Goal: Book appointment/travel/reservation

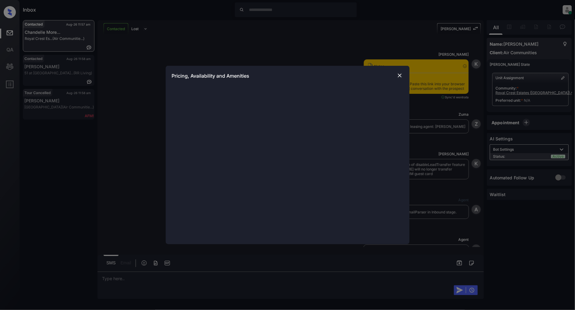
scroll to position [671, 0]
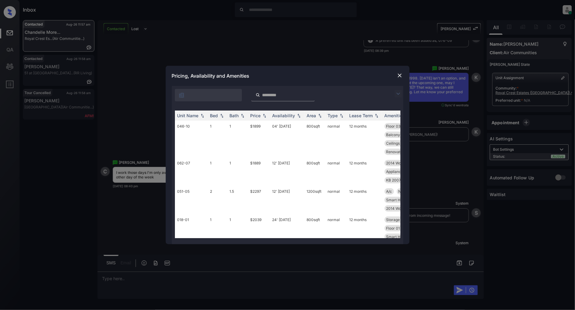
click at [397, 94] on img at bounding box center [398, 93] width 7 height 7
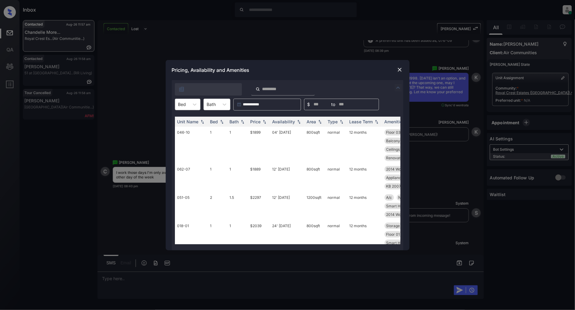
click at [187, 108] on div "Bed" at bounding box center [182, 104] width 14 height 9
click at [186, 127] on div "1" at bounding box center [188, 130] width 26 height 11
click at [261, 123] on div "Price" at bounding box center [255, 121] width 10 height 5
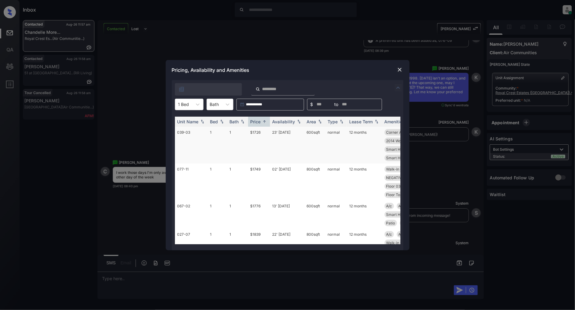
click at [255, 133] on td "$1726" at bounding box center [259, 145] width 22 height 37
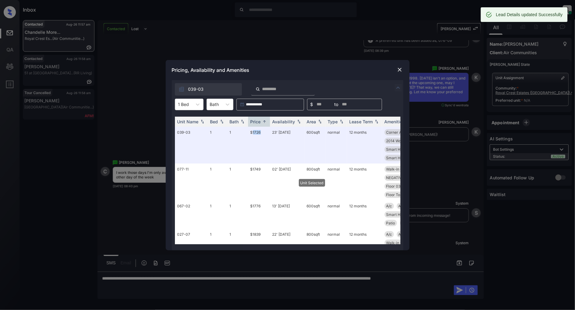
click at [399, 70] on img at bounding box center [400, 70] width 6 height 6
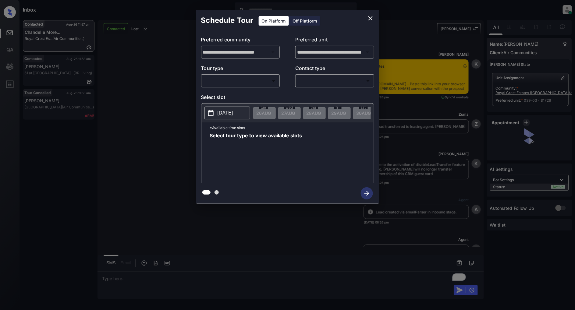
scroll to position [2674, 0]
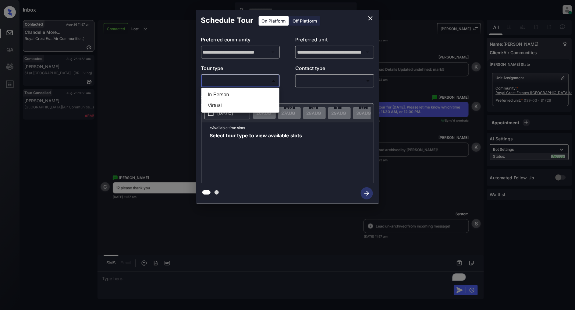
click at [251, 80] on body "Inbox Patrick Deasis Online Set yourself offline Set yourself on break Profile …" at bounding box center [287, 155] width 575 height 310
click at [224, 95] on li "In Person" at bounding box center [240, 94] width 75 height 11
type input "********"
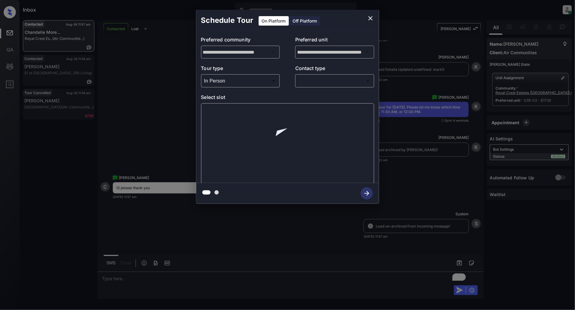
click at [348, 88] on div "**********" at bounding box center [287, 107] width 183 height 152
click at [339, 82] on body "Inbox Patrick Deasis Online Set yourself offline Set yourself on break Profile …" at bounding box center [287, 155] width 575 height 310
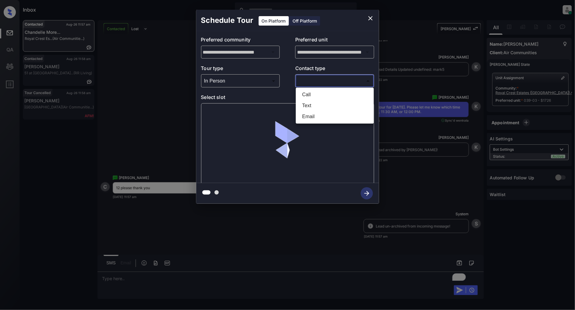
click at [313, 105] on li "Text" at bounding box center [334, 105] width 75 height 11
type input "****"
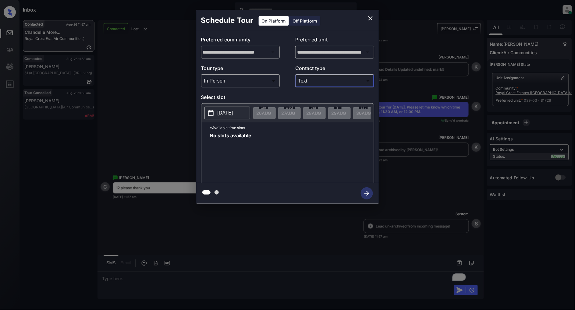
click at [224, 109] on p "2025-08-26" at bounding box center [226, 112] width 16 height 7
click at [374, 16] on icon "close" at bounding box center [370, 18] width 7 height 7
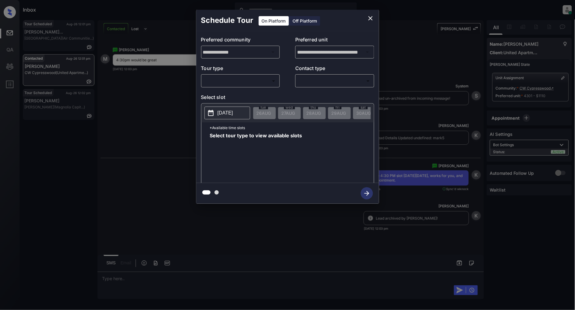
scroll to position [1244, 0]
click at [249, 83] on body "Inbox Patrick Deasis Online Set yourself offline Set yourself on break Profile …" at bounding box center [287, 155] width 575 height 310
click at [246, 96] on li "In Person" at bounding box center [240, 94] width 75 height 11
type input "********"
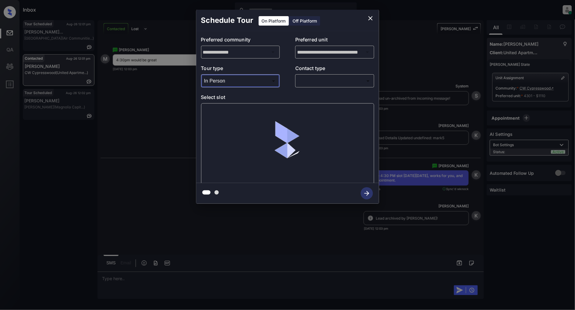
click at [332, 82] on body "Inbox Patrick Deasis Online Set yourself offline Set yourself on break Profile …" at bounding box center [287, 155] width 575 height 310
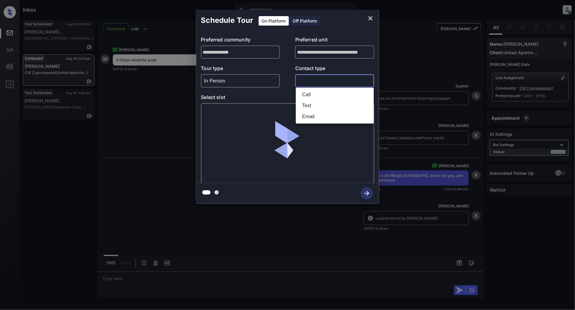
click at [310, 107] on li "Text" at bounding box center [334, 105] width 75 height 11
type input "****"
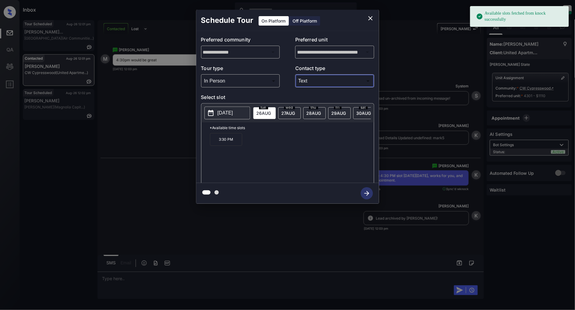
click at [224, 116] on p "2025-08-26" at bounding box center [226, 112] width 16 height 7
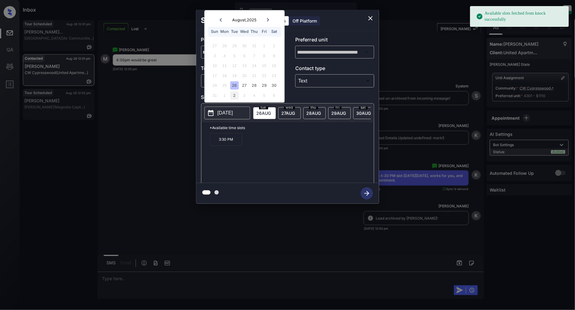
click at [236, 94] on div "2" at bounding box center [234, 95] width 8 height 8
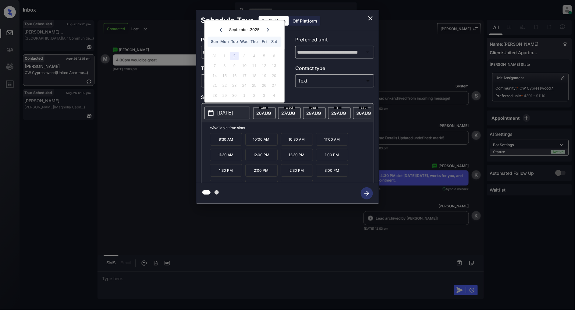
scroll to position [10, 0]
click at [298, 178] on p "4:30 PM" at bounding box center [297, 175] width 32 height 12
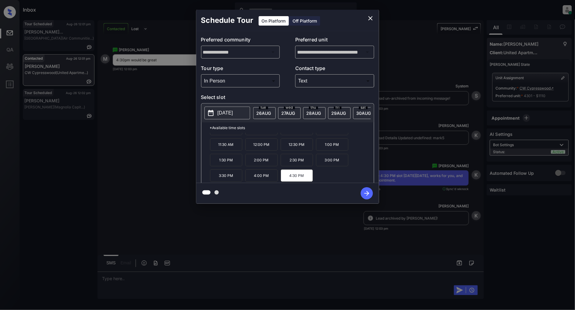
click at [365, 195] on icon "button" at bounding box center [367, 193] width 12 height 12
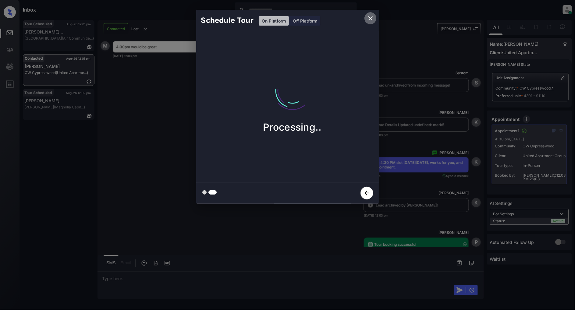
click at [373, 16] on icon "close" at bounding box center [370, 18] width 7 height 7
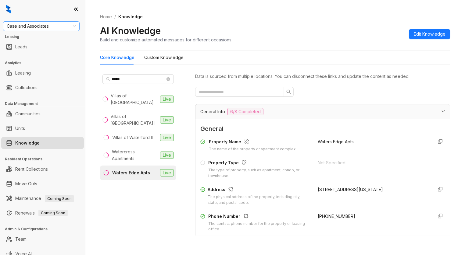
scroll to position [812, 0]
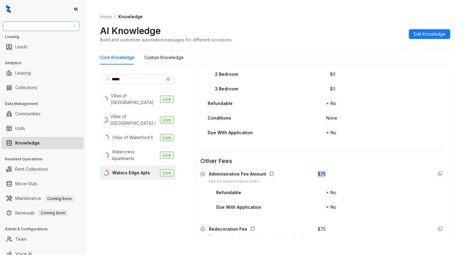
click at [61, 28] on span "Case and Associates" at bounding box center [41, 26] width 69 height 9
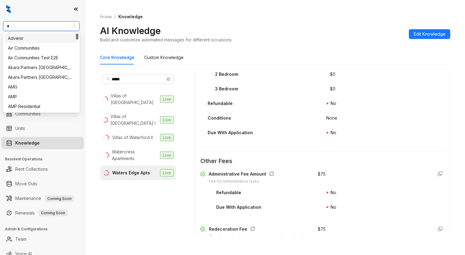
type input "**"
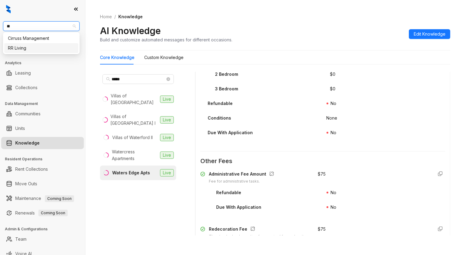
click at [41, 45] on div "RR Living" at bounding box center [41, 48] width 67 height 7
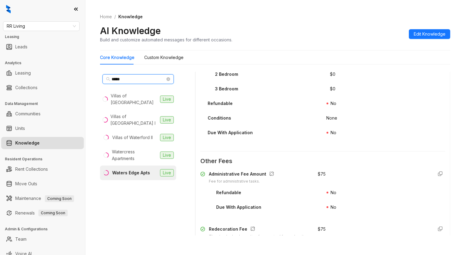
click at [147, 81] on input "*****" at bounding box center [139, 79] width 54 height 7
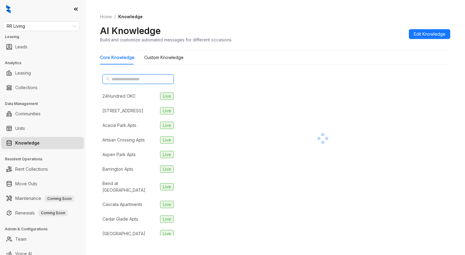
click at [119, 78] on input "text" at bounding box center [139, 79] width 54 height 7
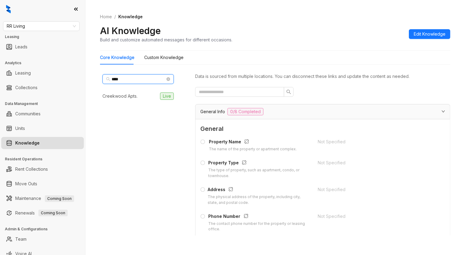
click at [138, 82] on input "****" at bounding box center [139, 79] width 54 height 7
click at [136, 76] on input "*******" at bounding box center [139, 79] width 54 height 7
type input "*"
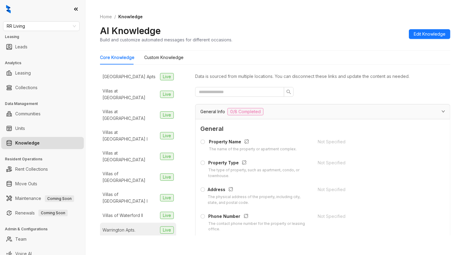
scroll to position [6, 0]
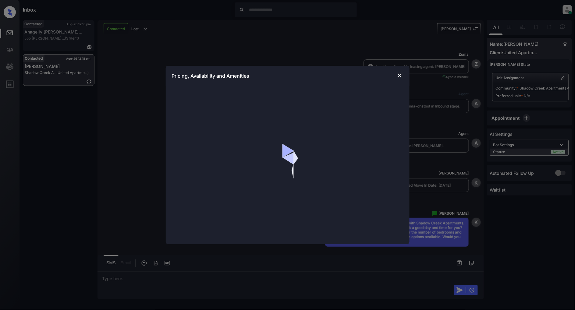
scroll to position [222, 0]
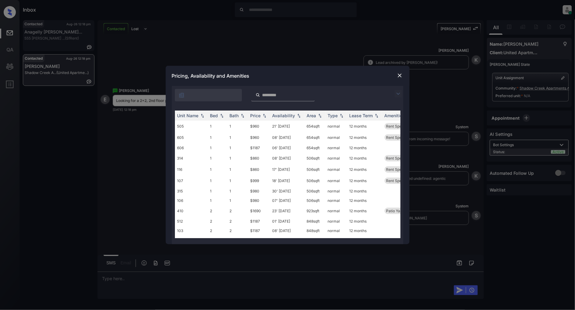
click at [397, 93] on img at bounding box center [398, 93] width 7 height 7
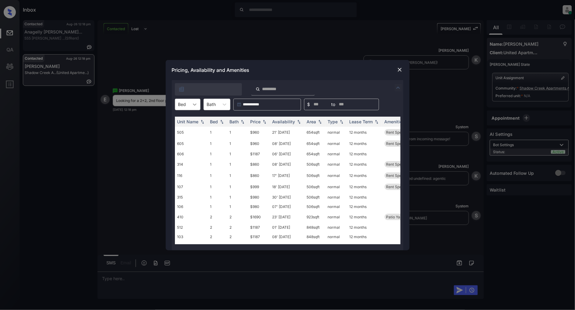
click at [197, 100] on div at bounding box center [194, 104] width 11 height 11
click at [185, 130] on div "2" at bounding box center [188, 130] width 26 height 11
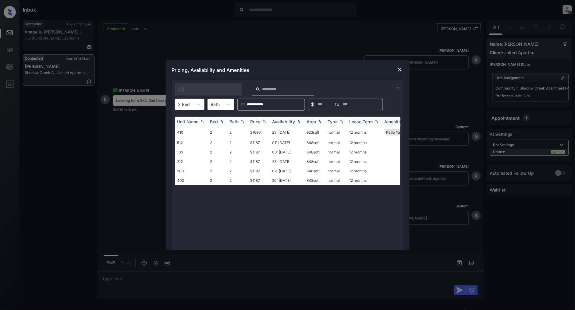
click at [265, 122] on img at bounding box center [264, 121] width 6 height 4
drag, startPoint x: 264, startPoint y: 129, endPoint x: 247, endPoint y: 131, distance: 17.7
click at [247, 131] on tr "512 2 2 $1187 01' Jul 25 848 sqft normal 12 months" at bounding box center [334, 131] width 318 height 9
copy tr "$1187"
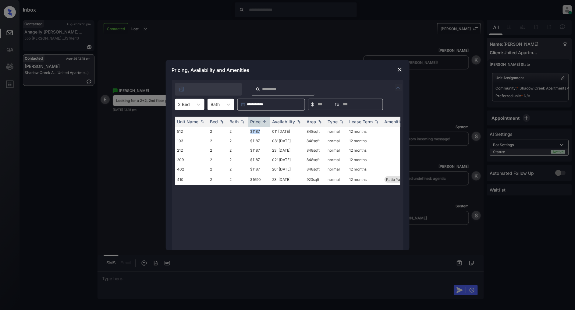
click at [399, 69] on img at bounding box center [400, 70] width 6 height 6
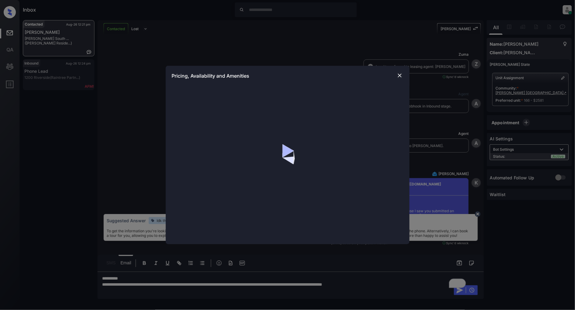
scroll to position [609, 0]
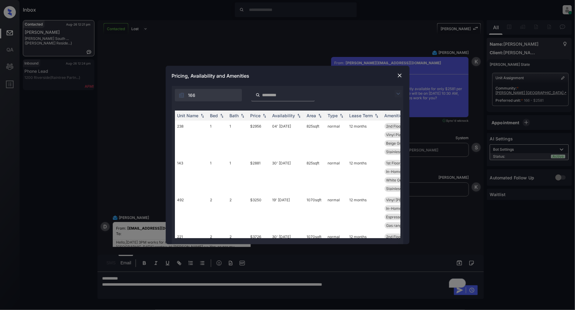
click at [402, 75] on img at bounding box center [400, 76] width 6 height 6
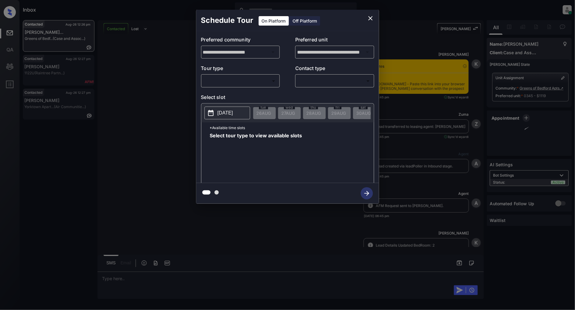
scroll to position [1888, 0]
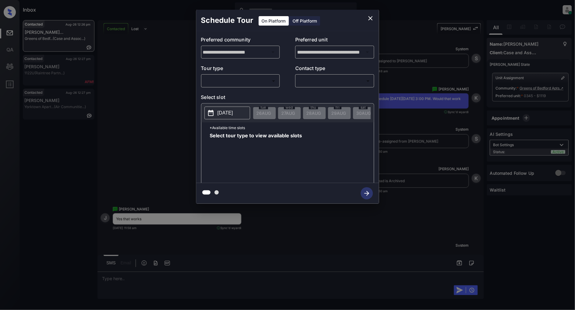
click at [230, 83] on body "Inbox Patrick Deasis Online Set yourself offline Set yourself on break Profile …" at bounding box center [287, 155] width 575 height 310
click at [225, 96] on li "In Person" at bounding box center [240, 94] width 75 height 11
type input "********"
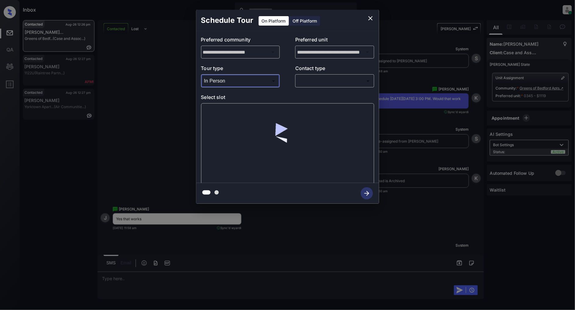
click at [327, 77] on body "Inbox Patrick Deasis Online Set yourself offline Set yourself on break Profile …" at bounding box center [287, 155] width 575 height 310
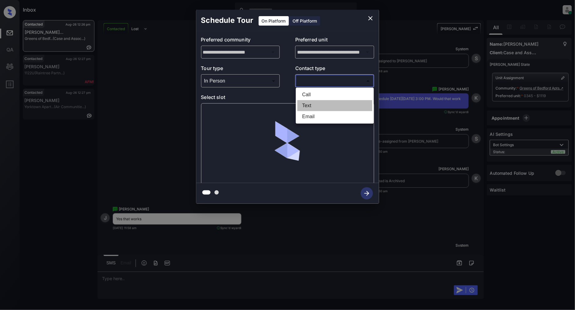
click at [313, 103] on li "Text" at bounding box center [334, 105] width 75 height 11
type input "****"
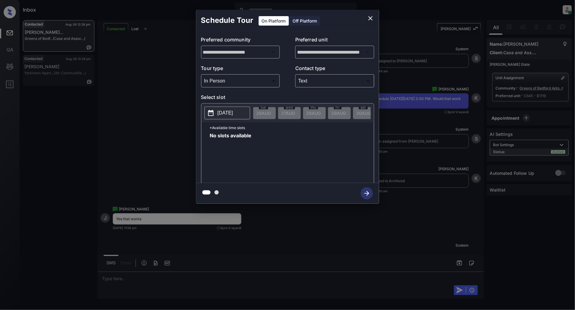
click at [233, 114] on p "2025-08-26" at bounding box center [226, 112] width 16 height 7
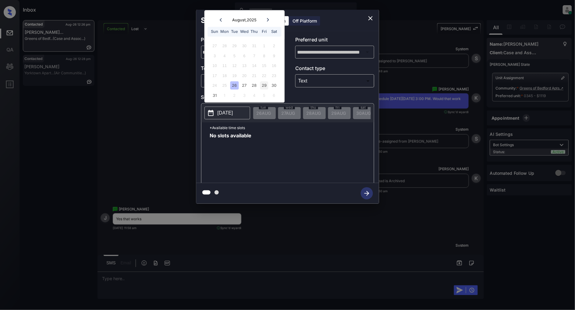
click at [260, 84] on div "29" at bounding box center [264, 86] width 8 height 8
click at [271, 89] on div "30" at bounding box center [274, 86] width 8 height 8
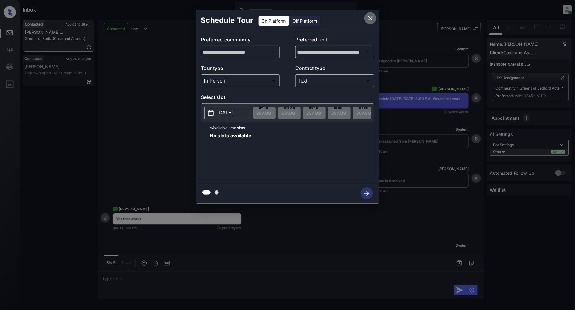
click at [368, 19] on icon "close" at bounding box center [370, 18] width 7 height 7
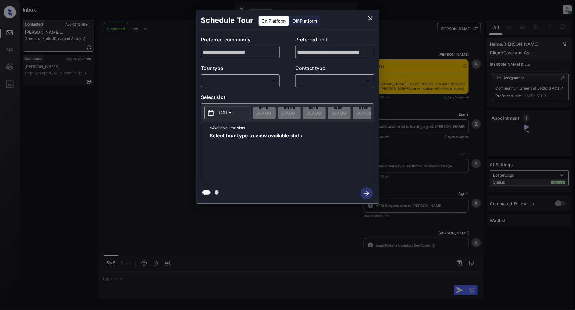
scroll to position [2024, 0]
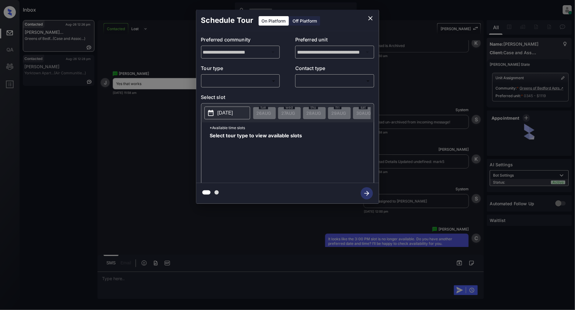
click at [252, 82] on body "Inbox Patrick Deasis Online Set yourself offline Set yourself on break Profile …" at bounding box center [287, 155] width 575 height 310
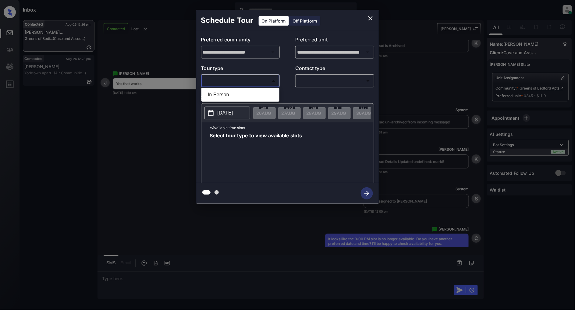
click at [239, 92] on li "In Person" at bounding box center [240, 94] width 75 height 11
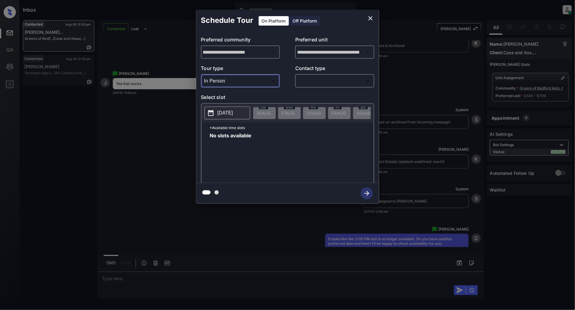
type input "********"
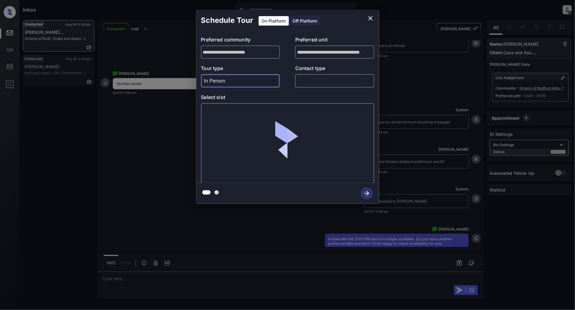
click at [321, 81] on body "Inbox Patrick Deasis Online Set yourself offline Set yourself on break Profile …" at bounding box center [287, 155] width 575 height 310
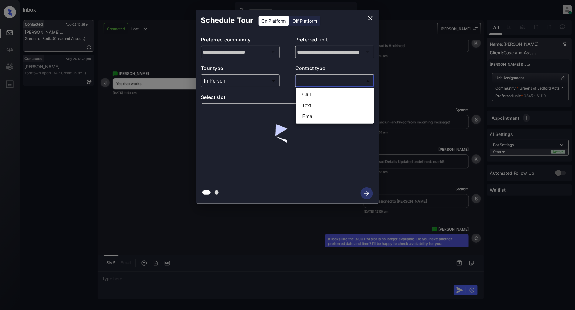
click at [316, 103] on li "Text" at bounding box center [334, 105] width 75 height 11
type input "****"
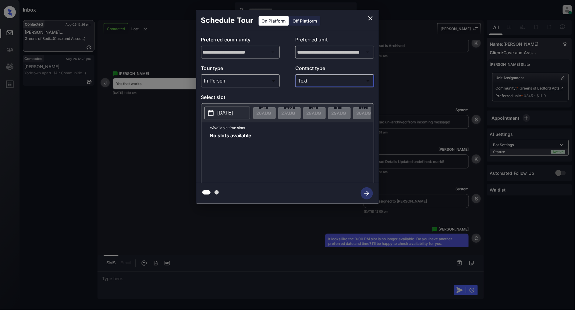
click at [227, 112] on p "2025-08-26" at bounding box center [226, 112] width 16 height 7
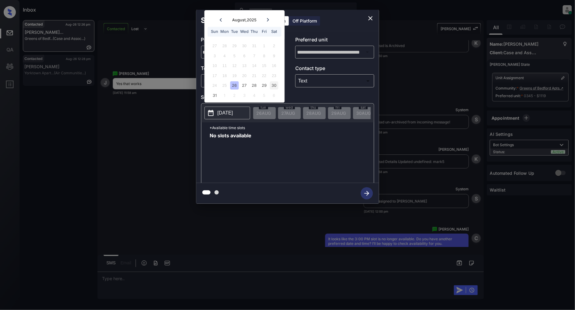
click at [273, 86] on div "30" at bounding box center [274, 86] width 8 height 8
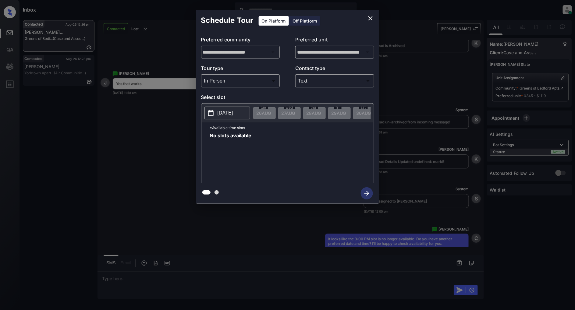
click at [334, 139] on div "No slots available" at bounding box center [292, 157] width 164 height 49
click at [371, 16] on icon "close" at bounding box center [370, 18] width 7 height 7
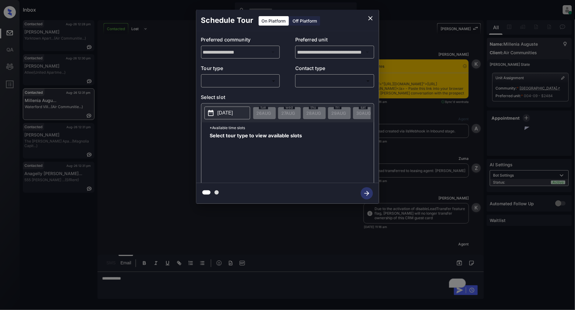
scroll to position [825, 0]
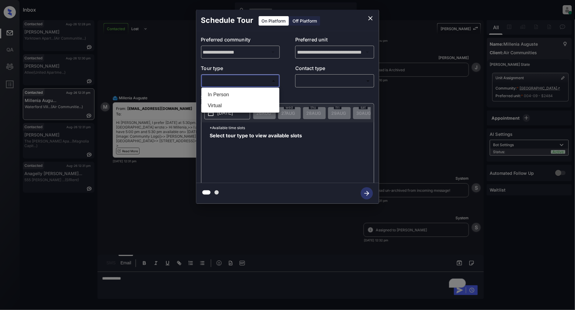
click at [235, 84] on body "Inbox [PERSON_NAME] Online Set yourself offline Set yourself on break Profile S…" at bounding box center [287, 155] width 575 height 310
click at [218, 93] on li "In Person" at bounding box center [240, 94] width 75 height 11
type input "********"
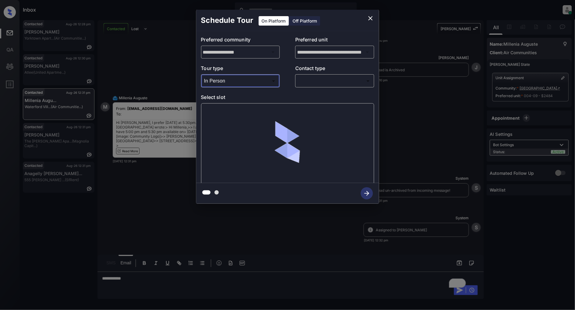
click at [186, 68] on div "**********" at bounding box center [287, 107] width 575 height 214
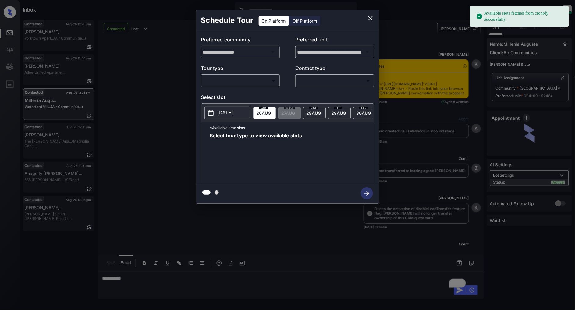
scroll to position [893, 0]
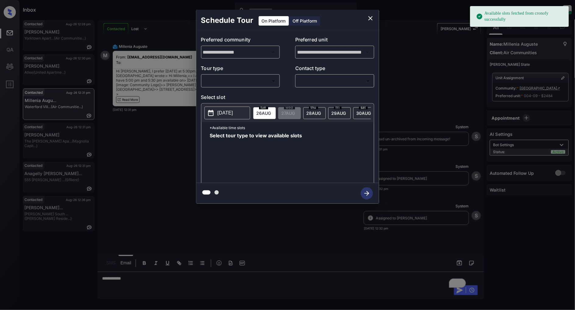
click at [237, 84] on body "Available slots fetched from cronofy successfully Inbox [PERSON_NAME] Online Se…" at bounding box center [287, 155] width 575 height 310
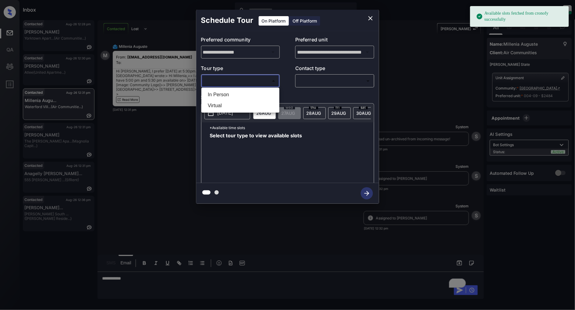
click at [223, 93] on li "In Person" at bounding box center [240, 94] width 75 height 11
type input "********"
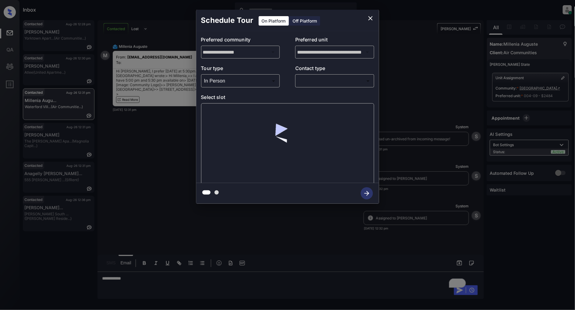
click at [325, 75] on div "​ ​" at bounding box center [334, 80] width 79 height 13
click at [324, 80] on body "Available slots fetched from cronofy successfully Inbox Patrick Deasis Online S…" at bounding box center [287, 155] width 575 height 310
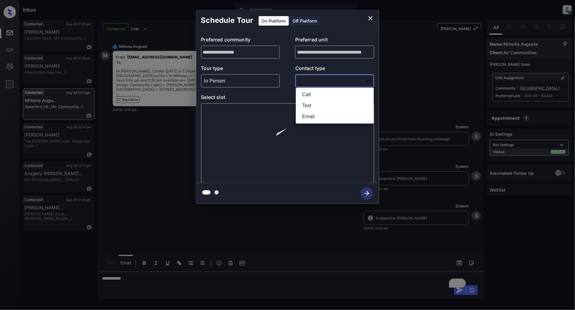
click at [319, 107] on li "Text" at bounding box center [334, 105] width 75 height 11
type input "****"
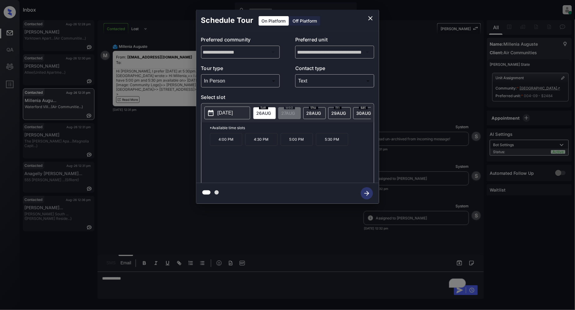
click at [310, 114] on span "28 AUG" at bounding box center [314, 113] width 15 height 5
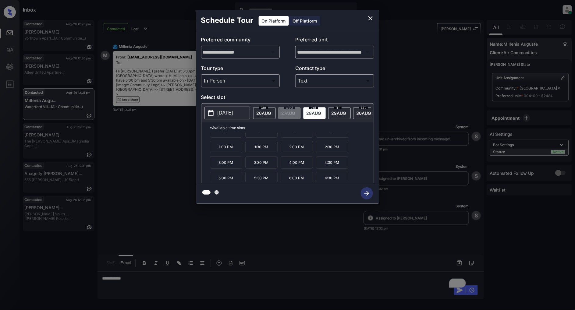
scroll to position [10, 0]
click at [271, 178] on p "5:30 PM" at bounding box center [261, 175] width 32 height 12
click at [360, 193] on button "button" at bounding box center [367, 194] width 20 height 16
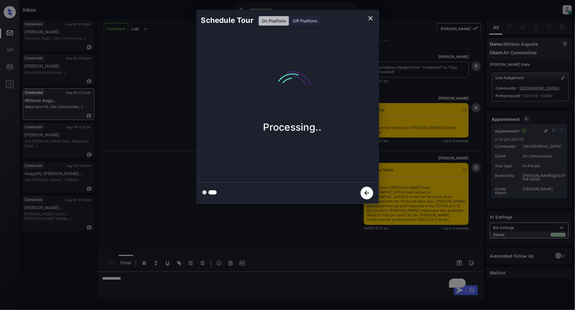
scroll to position [1114, 0]
click at [370, 17] on icon "close" at bounding box center [370, 18] width 7 height 7
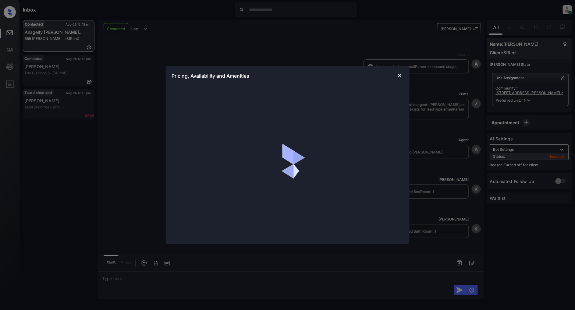
scroll to position [1005, 0]
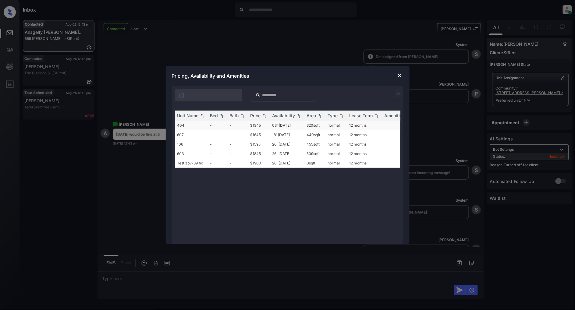
click at [195, 124] on td "404" at bounding box center [191, 125] width 33 height 9
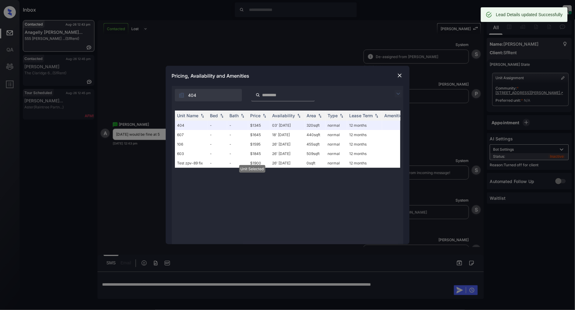
click at [399, 75] on img at bounding box center [400, 76] width 6 height 6
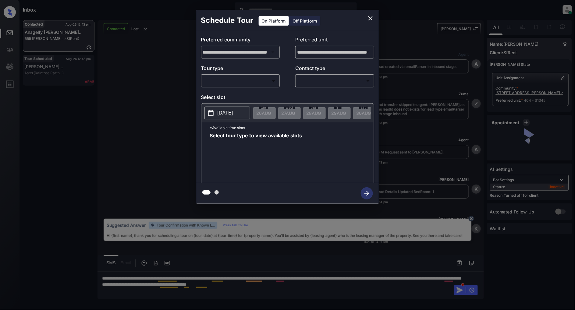
scroll to position [1078, 0]
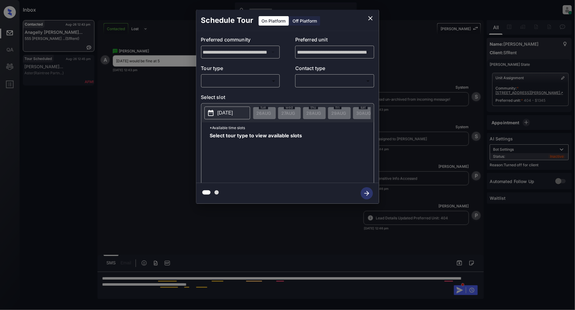
click at [308, 21] on div "Off Platform" at bounding box center [305, 20] width 30 height 9
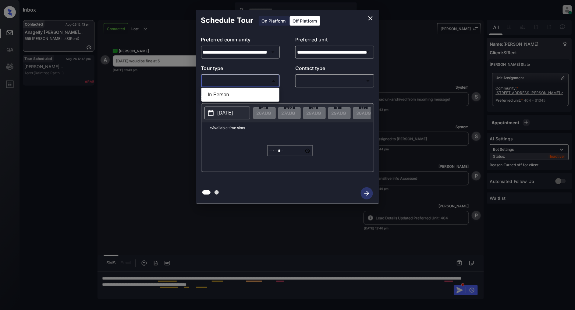
click at [245, 78] on body "Inbox Patrick Deasis Online Set yourself offline Set yourself on break Profile …" at bounding box center [287, 155] width 575 height 310
click at [234, 95] on li "In Person" at bounding box center [240, 94] width 75 height 11
type input "********"
click at [312, 83] on body "Inbox Patrick Deasis Online Set yourself offline Set yourself on break Profile …" at bounding box center [287, 155] width 575 height 310
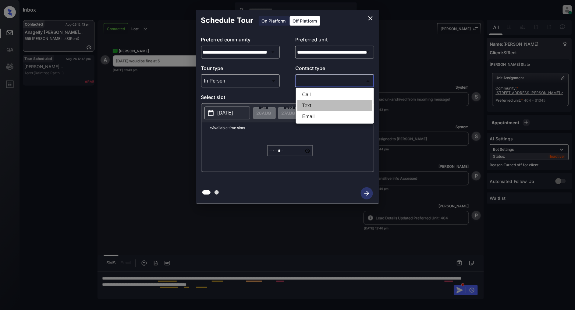
click at [314, 105] on li "Text" at bounding box center [334, 105] width 75 height 11
type input "****"
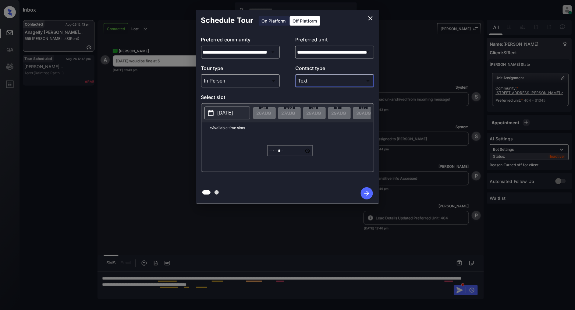
click at [233, 112] on p "2025-08-26" at bounding box center [226, 112] width 16 height 7
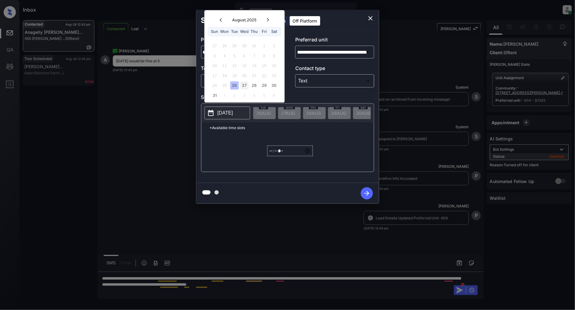
click at [243, 83] on div "27" at bounding box center [244, 86] width 8 height 8
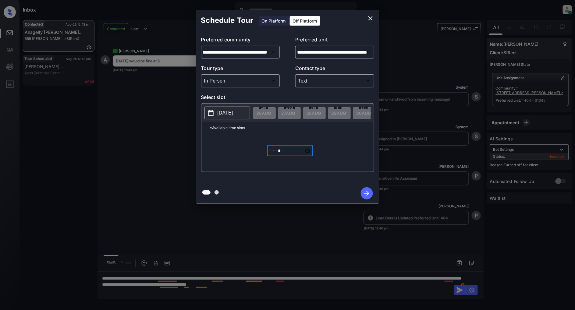
click at [272, 154] on input "*****" at bounding box center [290, 151] width 46 height 11
type input "*****"
click at [364, 194] on icon "button" at bounding box center [367, 193] width 12 height 12
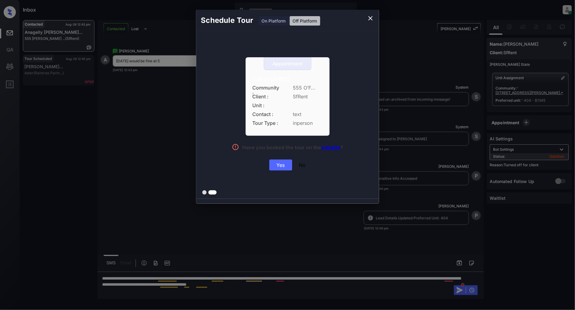
click at [282, 168] on div "Yes" at bounding box center [280, 165] width 23 height 11
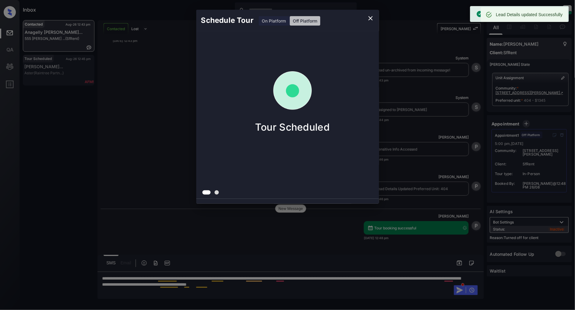
scroll to position [1117, 0]
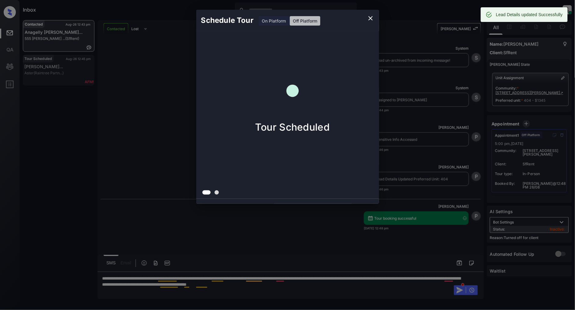
click at [370, 17] on icon "close" at bounding box center [370, 18] width 7 height 7
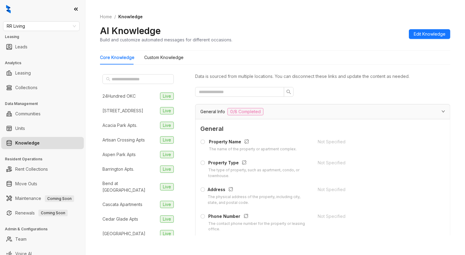
scroll to position [1299, 0]
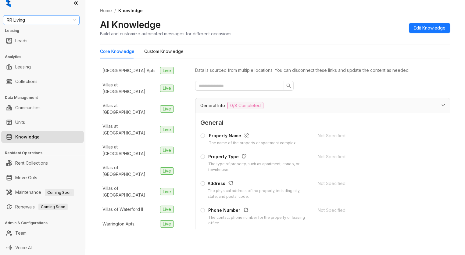
click at [55, 21] on span "RR Living" at bounding box center [41, 20] width 69 height 9
type input "****"
click at [49, 32] on div "Case and Associates" at bounding box center [41, 32] width 67 height 7
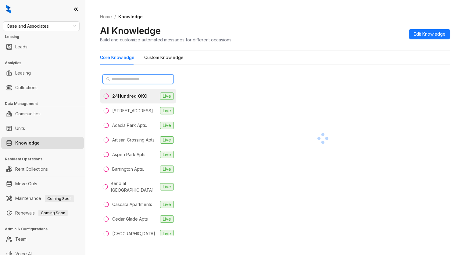
click at [136, 82] on input "text" at bounding box center [139, 79] width 54 height 7
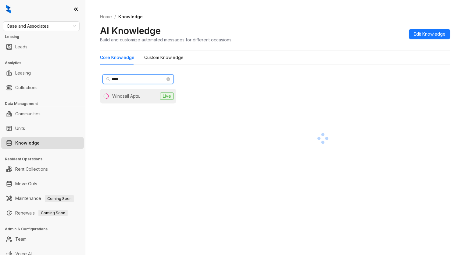
type input "****"
click at [131, 98] on div "Windsail Apts." at bounding box center [126, 96] width 28 height 7
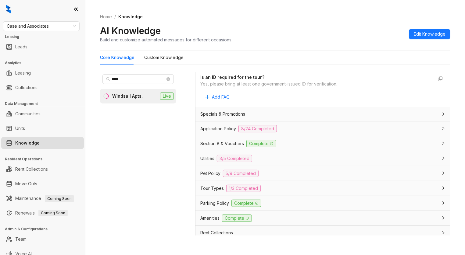
scroll to position [366, 0]
click at [308, 132] on div "Application Policy 8/24 Completed" at bounding box center [318, 128] width 237 height 7
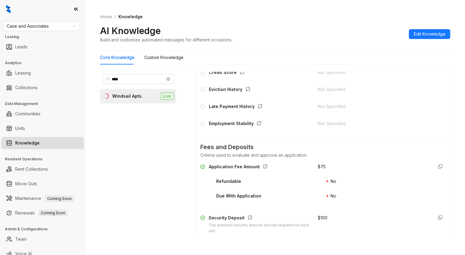
scroll to position [609, 0]
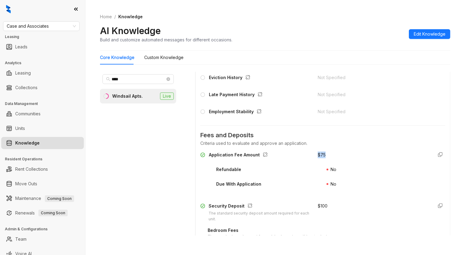
drag, startPoint x: 334, startPoint y: 155, endPoint x: 288, endPoint y: 155, distance: 45.7
click at [288, 155] on div "Application Fee Amount $ 75" at bounding box center [322, 157] width 245 height 10
copy div "$ 75"
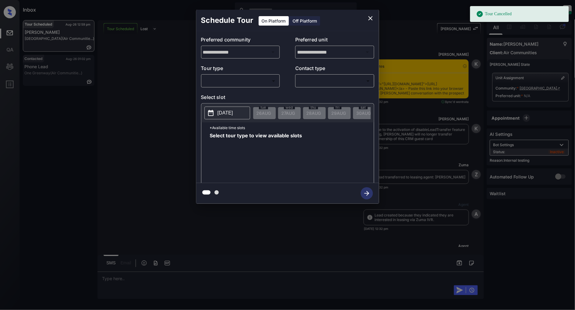
scroll to position [4750, 0]
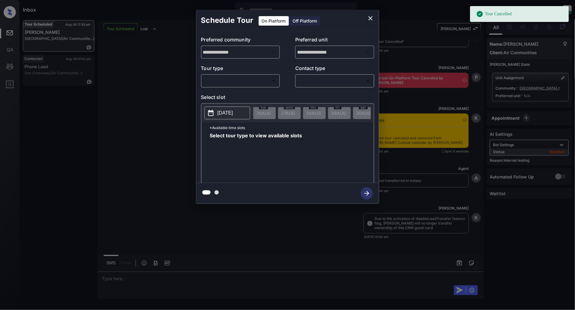
click at [225, 86] on div "​ ​" at bounding box center [240, 80] width 79 height 13
click at [231, 83] on body "Tour Cancelled Inbox [PERSON_NAME] Online Set yourself offline Set yourself on …" at bounding box center [287, 155] width 575 height 310
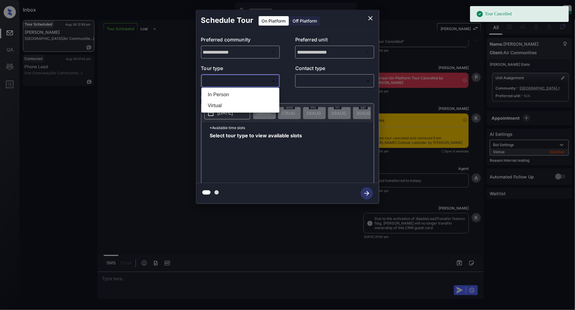
click at [229, 98] on li "In Person" at bounding box center [240, 94] width 75 height 11
type input "********"
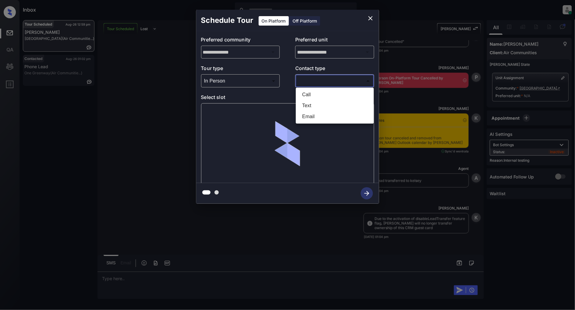
click at [324, 86] on body "Tour Cancelled Inbox Patrick Deasis Online Set yourself offline Set yourself on…" at bounding box center [287, 155] width 575 height 310
click at [309, 107] on li "Text" at bounding box center [334, 105] width 75 height 11
type input "****"
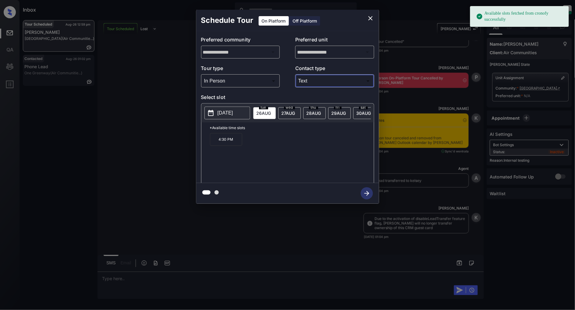
click at [233, 110] on p "2025-08-26" at bounding box center [226, 112] width 16 height 7
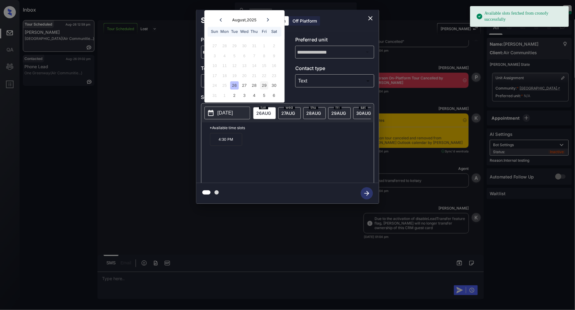
click at [265, 86] on div "29" at bounding box center [264, 86] width 8 height 8
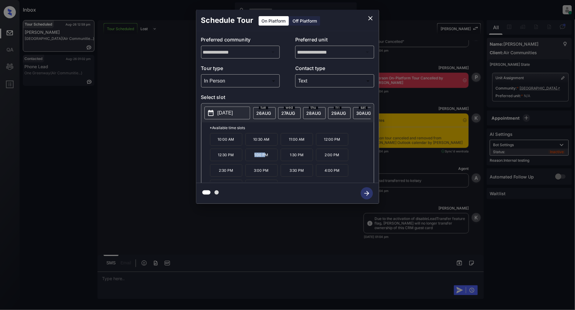
drag, startPoint x: 266, startPoint y: 158, endPoint x: 244, endPoint y: 158, distance: 21.6
click at [244, 158] on div "10:00 AM 10:30 AM 11:00 AM 12:00 PM 12:30 PM 1:00 PM 1:30 PM 2:00 PM 2:30 PM 3:…" at bounding box center [292, 157] width 164 height 49
drag, startPoint x: 269, startPoint y: 160, endPoint x: 251, endPoint y: 161, distance: 18.6
click at [251, 161] on p "1:00 PM" at bounding box center [261, 155] width 32 height 12
copy p "1:00 PM"
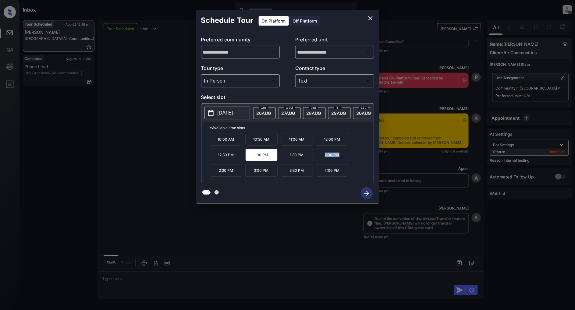
drag, startPoint x: 339, startPoint y: 159, endPoint x: 320, endPoint y: 159, distance: 19.5
click at [320, 159] on p "2:00 PM" at bounding box center [332, 155] width 32 height 12
copy p "2:00 PM"
drag, startPoint x: 268, startPoint y: 176, endPoint x: 255, endPoint y: 177, distance: 13.5
click at [255, 177] on p "3:00 PM" at bounding box center [261, 170] width 32 height 12
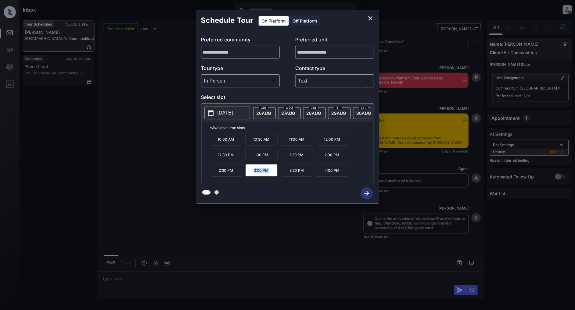
copy p "3:00 PM"
click at [372, 20] on icon "close" at bounding box center [370, 18] width 7 height 7
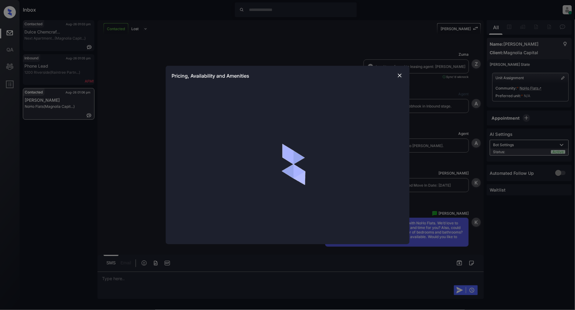
scroll to position [266, 0]
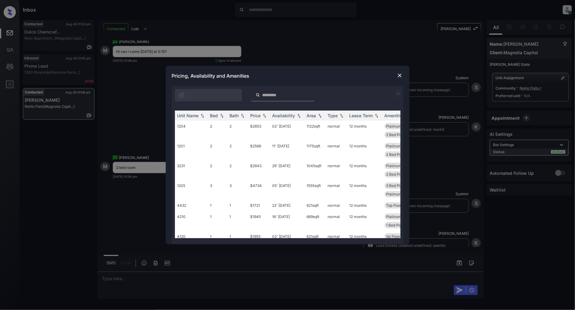
click at [400, 93] on img at bounding box center [398, 93] width 7 height 7
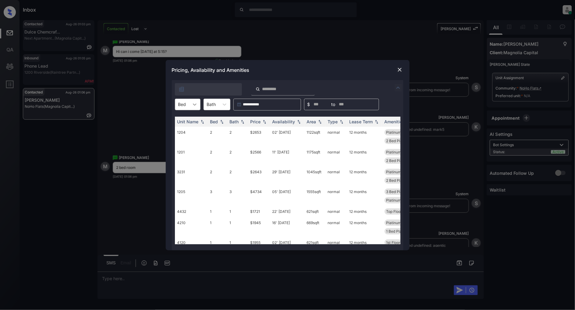
click at [190, 108] on div at bounding box center [194, 104] width 11 height 11
click at [185, 132] on div "2" at bounding box center [188, 130] width 26 height 11
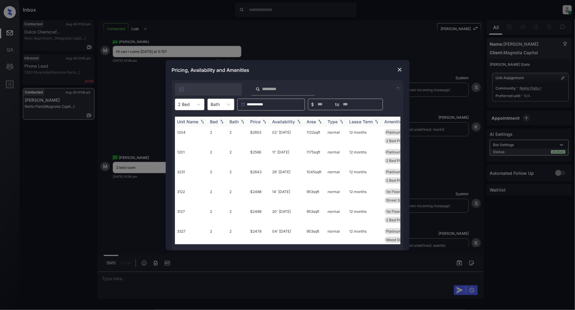
click at [265, 121] on img at bounding box center [264, 121] width 6 height 4
click at [265, 121] on img at bounding box center [264, 121] width 6 height 5
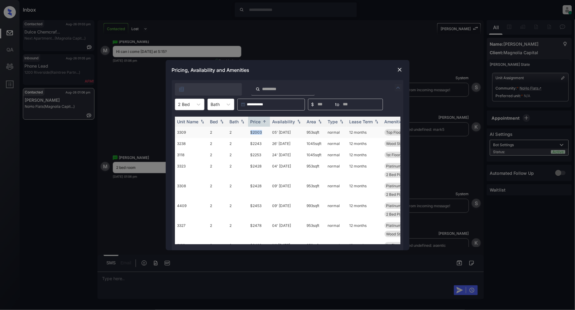
drag, startPoint x: 267, startPoint y: 130, endPoint x: 243, endPoint y: 133, distance: 24.2
click at [243, 133] on tr "3309 2 2 $2003 05' Oct 25 953 sqft normal 12 months Top Floor Wood Style Floo..." at bounding box center [334, 132] width 318 height 11
copy tr "$2003"
click at [399, 67] on img at bounding box center [400, 70] width 6 height 6
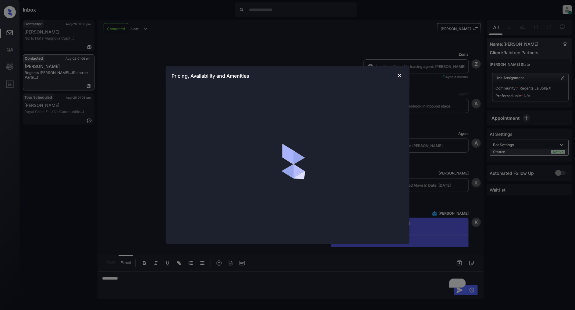
scroll to position [203, 0]
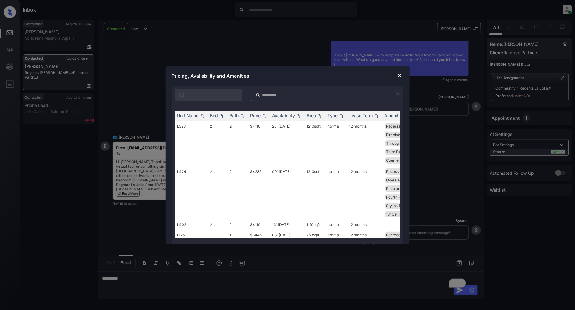
click at [396, 95] on img at bounding box center [398, 93] width 7 height 7
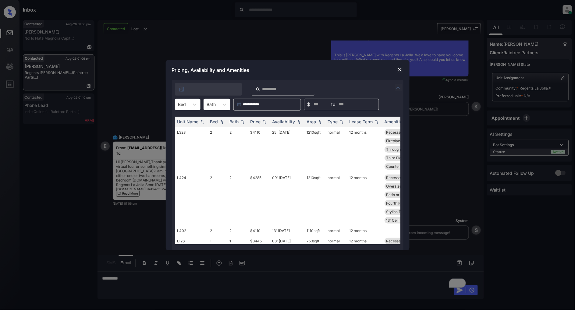
click at [188, 104] on div "Bed" at bounding box center [182, 104] width 14 height 9
click at [184, 131] on div "2" at bounding box center [188, 130] width 26 height 11
click at [264, 122] on img at bounding box center [264, 121] width 6 height 4
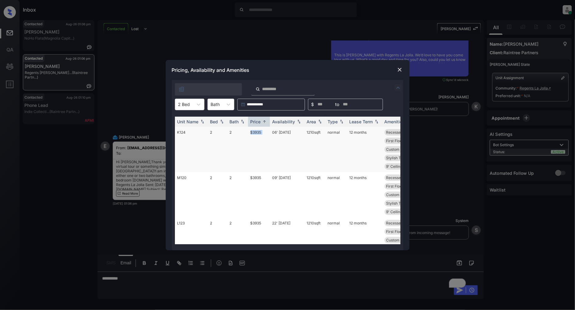
drag, startPoint x: 270, startPoint y: 133, endPoint x: 240, endPoint y: 136, distance: 29.7
click at [240, 136] on tr "K124 2 2 $3935 06' Sep 25 1210 sqft normal 12 months Recessed Ceilin... Ceiling…" at bounding box center [334, 149] width 318 height 45
copy tr "$3935"
click at [392, 70] on div "Pricing, Availability and Amenities" at bounding box center [288, 70] width 244 height 20
click at [397, 72] on img at bounding box center [400, 70] width 6 height 6
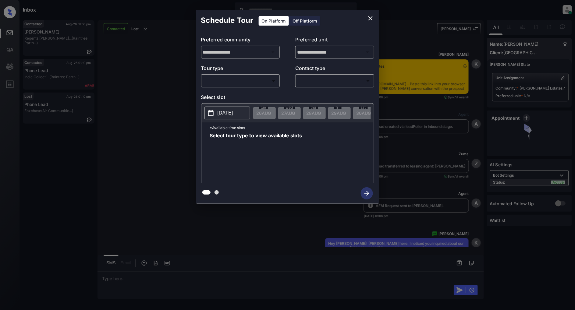
scroll to position [251, 0]
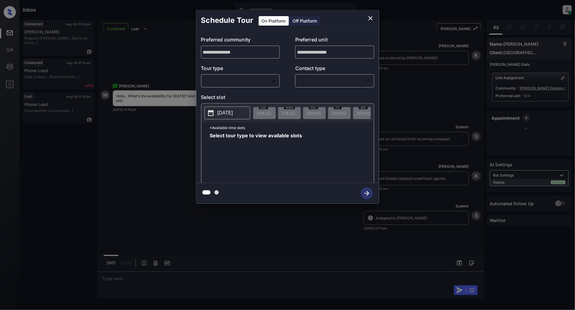
click at [243, 80] on body "Inbox [PERSON_NAME] Online Set yourself offline Set yourself on break Profile S…" at bounding box center [287, 155] width 575 height 310
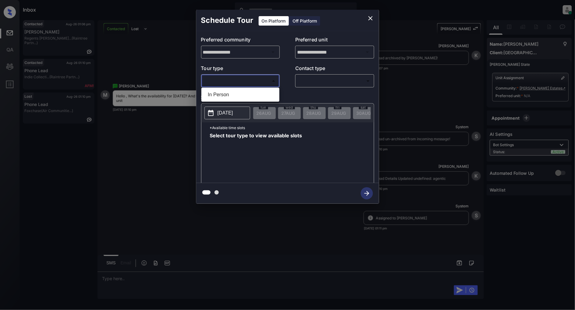
click at [220, 90] on li "In Person" at bounding box center [240, 94] width 75 height 11
type input "********"
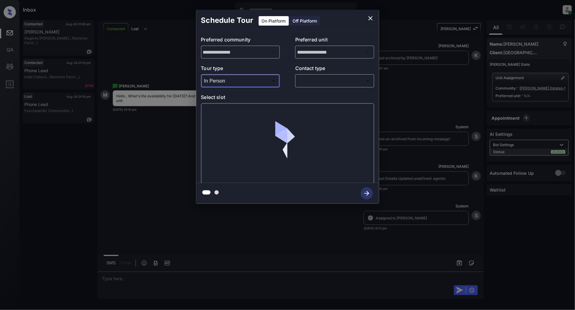
click at [331, 75] on div "​ ​" at bounding box center [334, 80] width 79 height 13
click at [320, 87] on div "​ ​" at bounding box center [334, 80] width 79 height 13
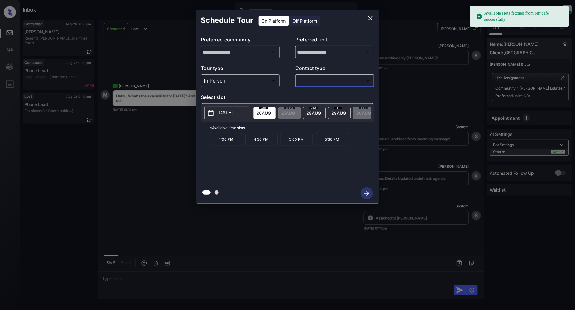
click at [315, 84] on body "Available slots fetched from rentcafe successfully Inbox [PERSON_NAME] Online S…" at bounding box center [287, 155] width 575 height 310
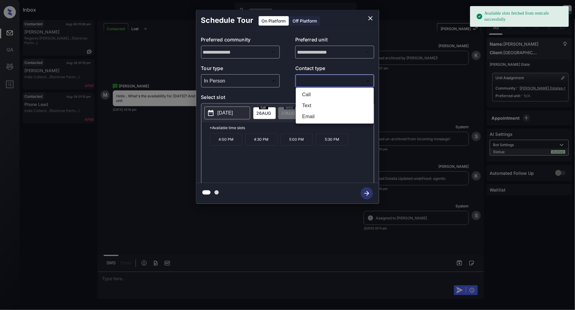
click at [306, 102] on li "Text" at bounding box center [334, 105] width 75 height 11
type input "****"
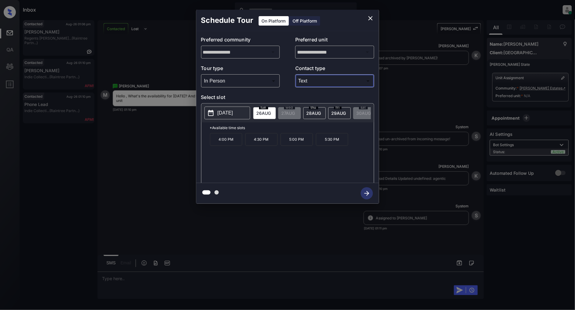
click at [315, 113] on span "[DATE]" at bounding box center [314, 113] width 15 height 5
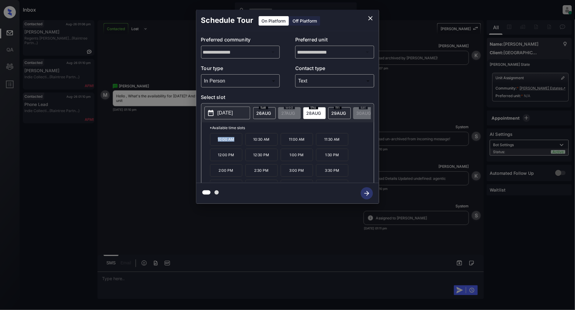
drag, startPoint x: 238, startPoint y: 144, endPoint x: 209, endPoint y: 145, distance: 29.6
click at [209, 145] on div "*Available time slots 10:00 AM 10:30 AM 11:00 AM 11:30 AM 12:00 PM 12:30 PM 1:0…" at bounding box center [287, 153] width 172 height 62
copy p "10:00 AM"
drag, startPoint x: 270, startPoint y: 159, endPoint x: 249, endPoint y: 157, distance: 21.4
click at [249, 157] on p "12:30 PM" at bounding box center [261, 155] width 32 height 12
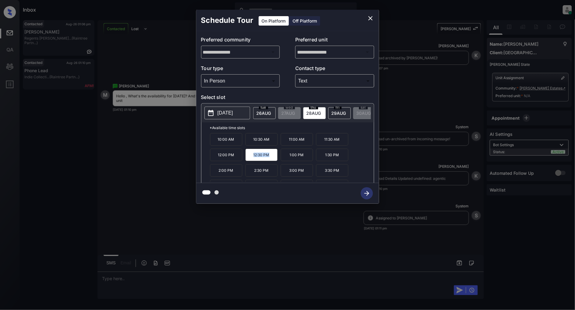
copy p "12:30 PM"
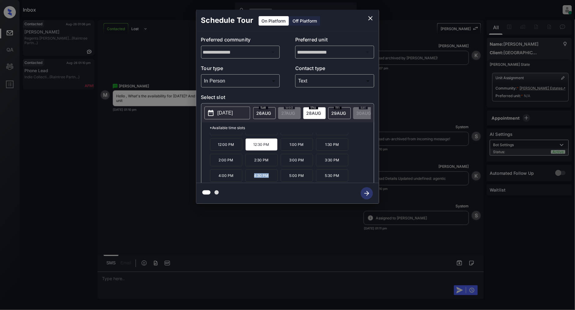
drag, startPoint x: 270, startPoint y: 178, endPoint x: 250, endPoint y: 179, distance: 19.8
click at [250, 179] on p "4:30 PM" at bounding box center [261, 175] width 32 height 12
copy p "4:30 PM"
click at [371, 17] on icon "close" at bounding box center [370, 18] width 7 height 7
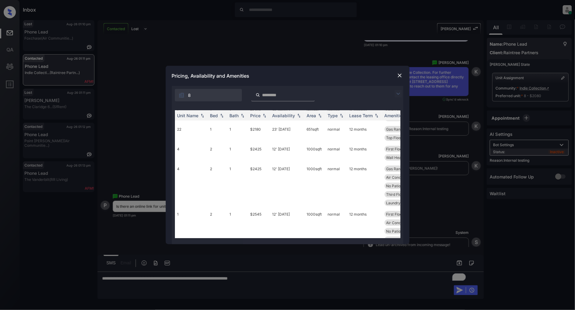
scroll to position [982, 0]
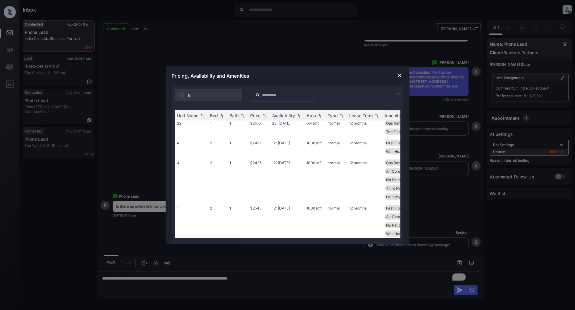
click at [398, 75] on img at bounding box center [400, 76] width 6 height 6
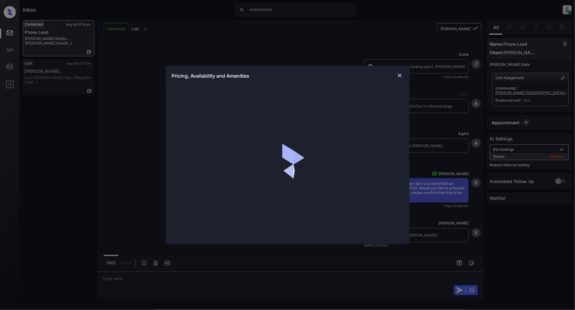
scroll to position [495, 0]
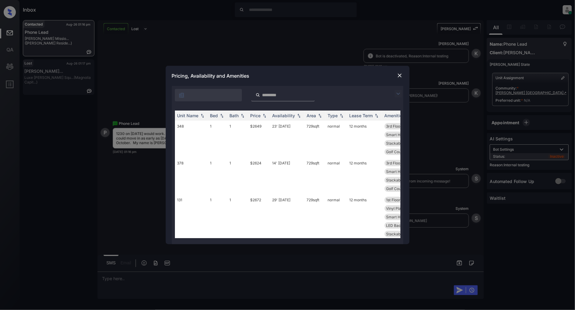
click at [397, 95] on img at bounding box center [398, 93] width 7 height 7
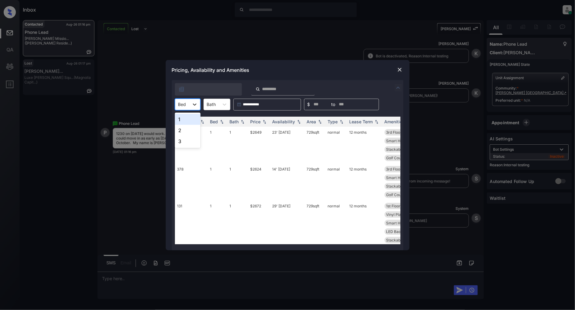
click at [190, 104] on div at bounding box center [194, 104] width 11 height 11
click at [184, 119] on div "1" at bounding box center [188, 119] width 26 height 11
click at [258, 121] on div "Price" at bounding box center [255, 121] width 10 height 5
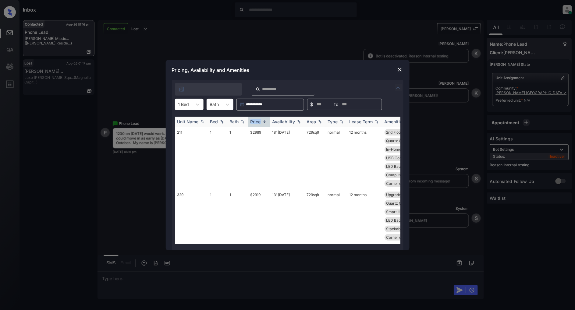
click at [258, 121] on div "Price" at bounding box center [255, 121] width 10 height 5
drag, startPoint x: 264, startPoint y: 129, endPoint x: 243, endPoint y: 131, distance: 20.8
click at [243, 131] on tr "378 1 1 $2624 14' [DATE] 729 sqft normal 12 months 3rd Floor Spacious Closet Ba…" at bounding box center [334, 145] width 318 height 37
copy tr "$2624"
click at [193, 102] on div at bounding box center [197, 104] width 11 height 11
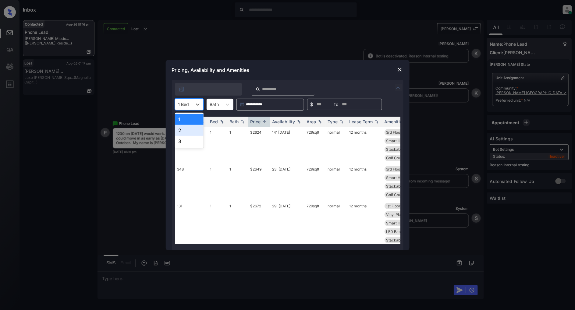
click at [187, 132] on div "2" at bounding box center [189, 130] width 29 height 11
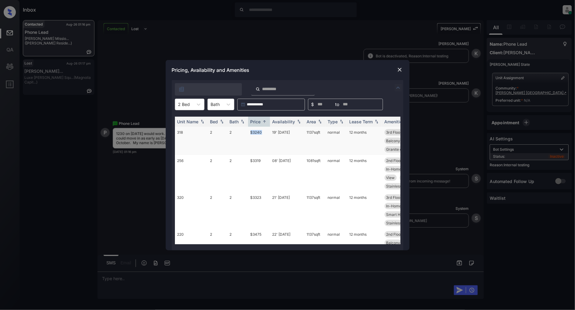
drag, startPoint x: 264, startPoint y: 133, endPoint x: 238, endPoint y: 134, distance: 26.5
click at [238, 134] on tr "318 2 2 $3240 19' [DATE] sqft normal 12 months 3rd Floor Spacious Closet In-Hom…" at bounding box center [334, 141] width 318 height 28
copy tr "$3240"
click at [399, 68] on img at bounding box center [400, 70] width 6 height 6
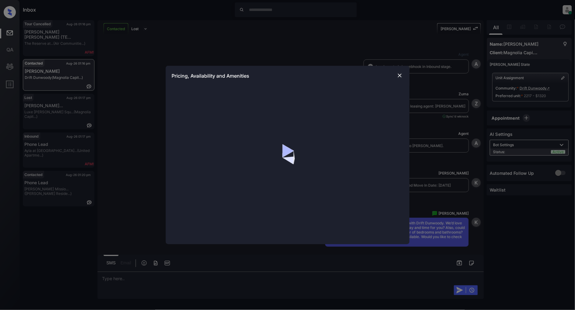
scroll to position [364, 0]
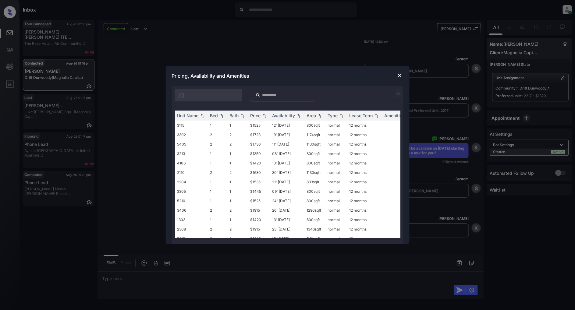
click at [398, 94] on img at bounding box center [398, 93] width 7 height 7
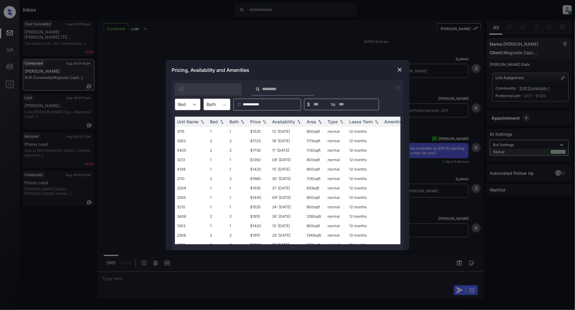
click at [190, 107] on div at bounding box center [194, 104] width 11 height 11
click at [184, 117] on div "1" at bounding box center [188, 119] width 26 height 11
click at [298, 123] on img at bounding box center [299, 121] width 6 height 4
click at [298, 123] on img at bounding box center [299, 121] width 6 height 5
click at [400, 69] on img at bounding box center [400, 70] width 6 height 6
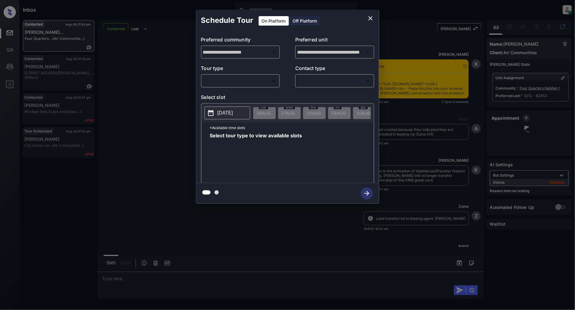
scroll to position [3309, 0]
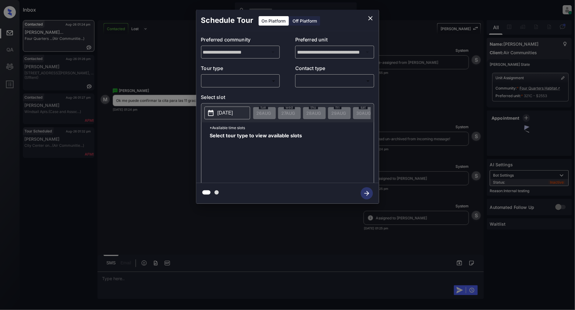
click at [264, 79] on body "Inbox [PERSON_NAME] Online Set yourself offline Set yourself on break Profile S…" at bounding box center [287, 155] width 575 height 310
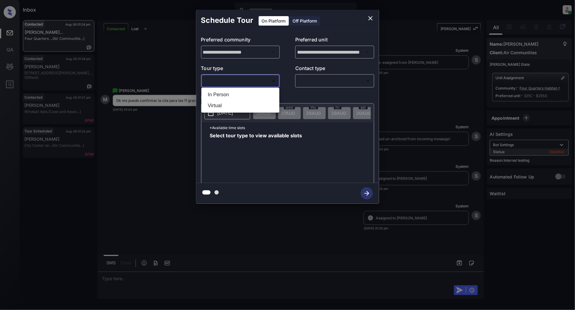
click at [248, 90] on li "In Person" at bounding box center [240, 94] width 75 height 11
type input "********"
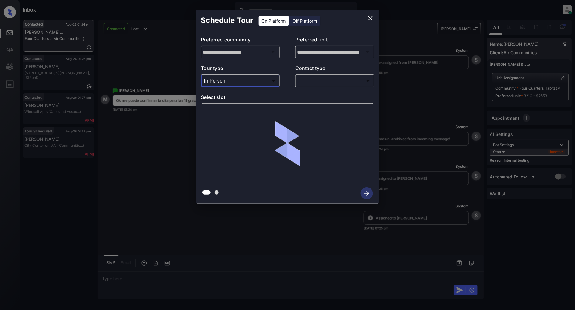
click at [326, 83] on body "Inbox Patrick Deasis Online Set yourself offline Set yourself on break Profile …" at bounding box center [287, 155] width 575 height 310
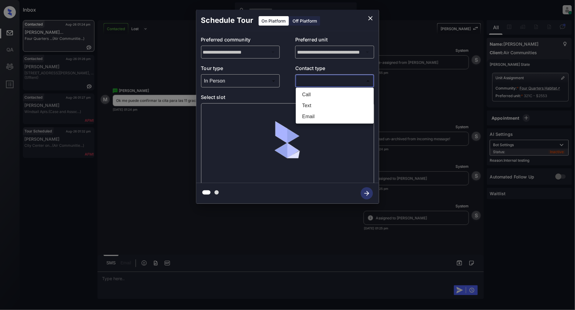
click at [323, 104] on li "Text" at bounding box center [334, 105] width 75 height 11
type input "****"
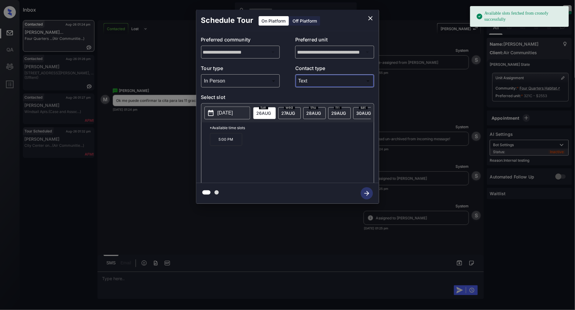
click at [284, 108] on div "wed 27 AUG" at bounding box center [289, 113] width 23 height 12
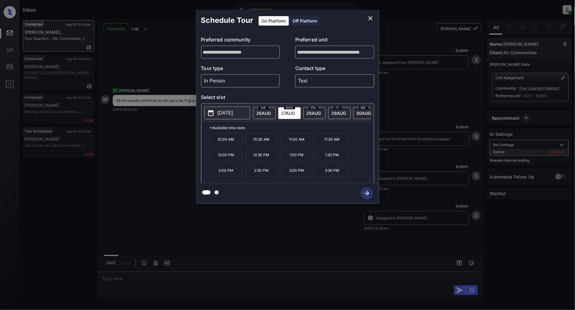
click at [299, 143] on p "11:00 AM" at bounding box center [297, 139] width 32 height 12
click at [366, 192] on icon "button" at bounding box center [367, 193] width 12 height 12
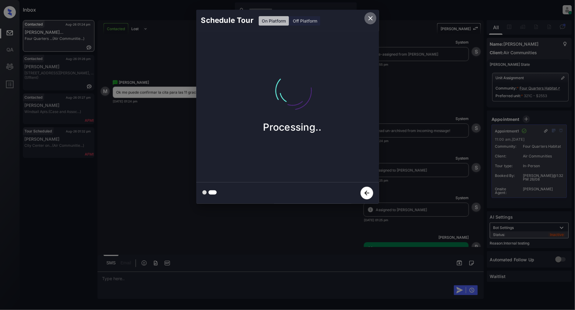
click at [373, 20] on icon "close" at bounding box center [370, 18] width 7 height 7
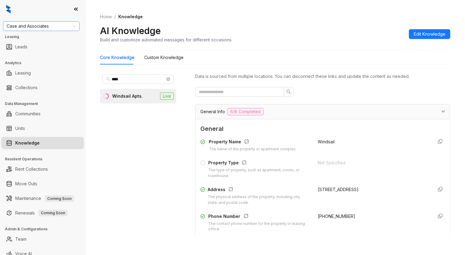
scroll to position [609, 0]
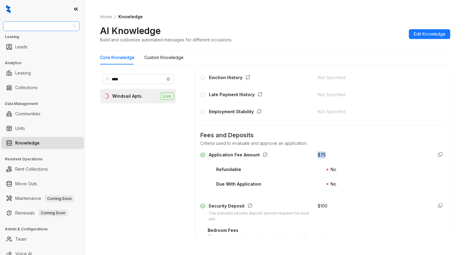
click at [54, 27] on span "Case and Associates" at bounding box center [41, 26] width 69 height 9
type input "***"
click at [33, 49] on div "LDG Gateway" at bounding box center [41, 48] width 67 height 7
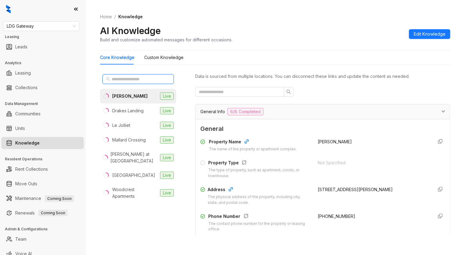
click at [142, 80] on input "text" at bounding box center [139, 79] width 54 height 7
click at [134, 142] on div "Mallard Crossing" at bounding box center [129, 140] width 34 height 7
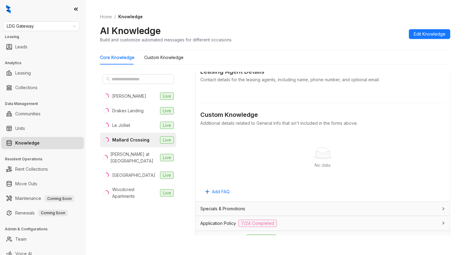
scroll to position [366, 0]
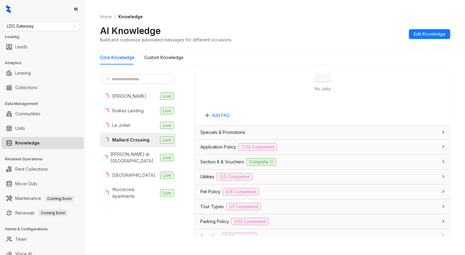
click at [280, 177] on div "Utilities 0/5 Completed" at bounding box center [318, 176] width 237 height 7
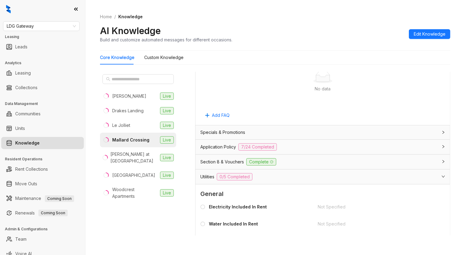
click at [296, 178] on div "Utilities 0/5 Completed" at bounding box center [318, 176] width 237 height 7
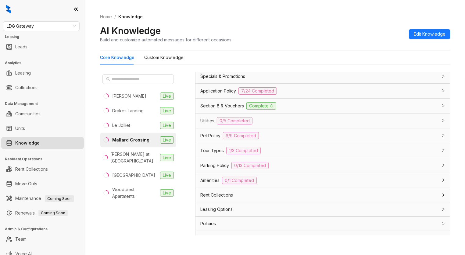
scroll to position [434, 0]
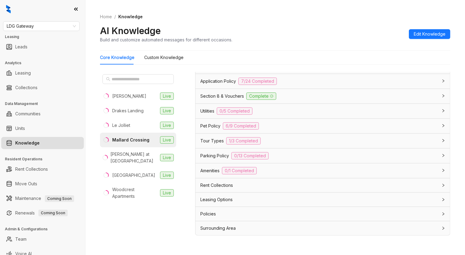
click at [303, 155] on div "Parking Policy 0/13 Completed" at bounding box center [318, 155] width 237 height 7
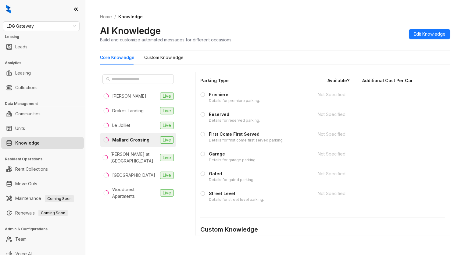
scroll to position [718, 0]
